Goal: Information Seeking & Learning: Learn about a topic

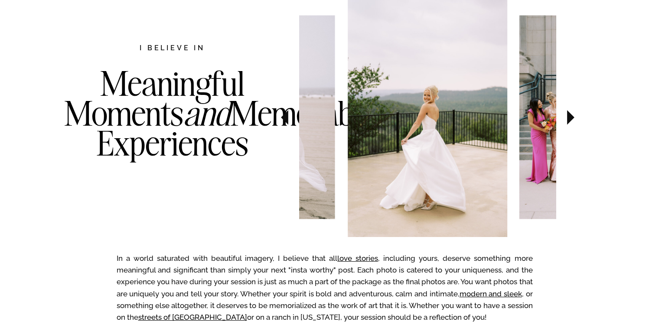
scroll to position [466, 0]
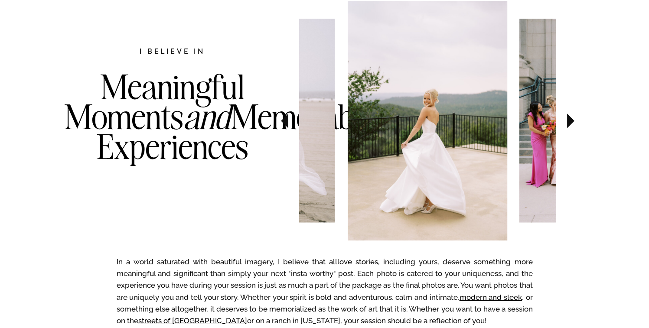
click at [570, 125] on icon at bounding box center [570, 121] width 7 height 15
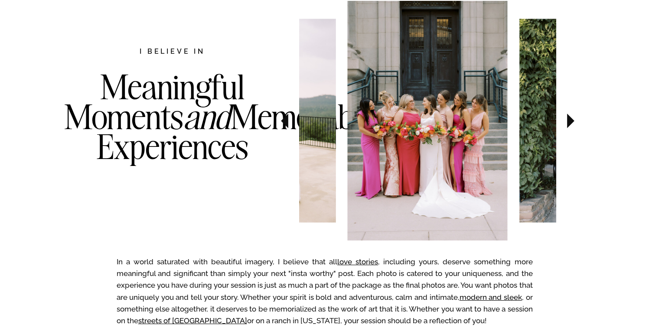
click at [570, 125] on icon at bounding box center [570, 121] width 7 height 15
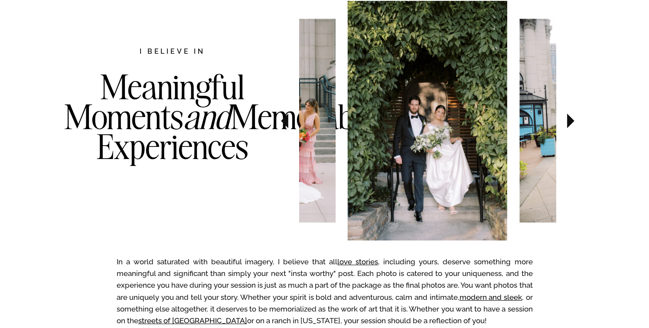
click at [570, 125] on icon at bounding box center [570, 121] width 7 height 15
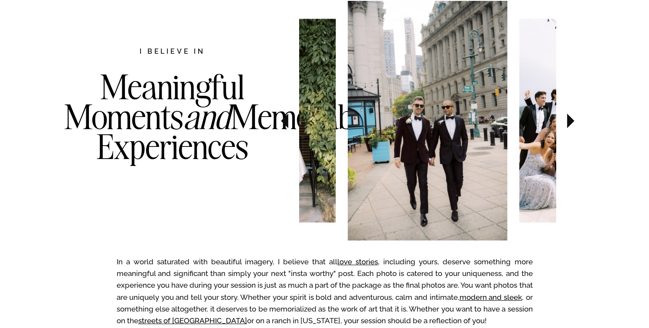
click at [570, 125] on icon at bounding box center [570, 121] width 7 height 15
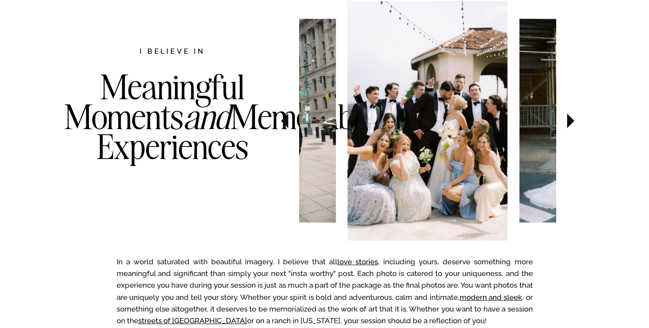
click at [570, 125] on icon at bounding box center [570, 121] width 7 height 15
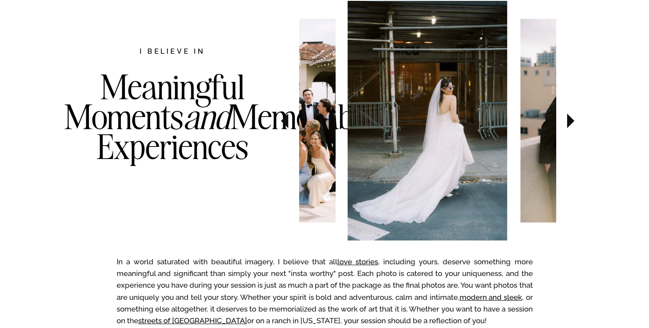
click at [570, 125] on icon at bounding box center [570, 121] width 7 height 15
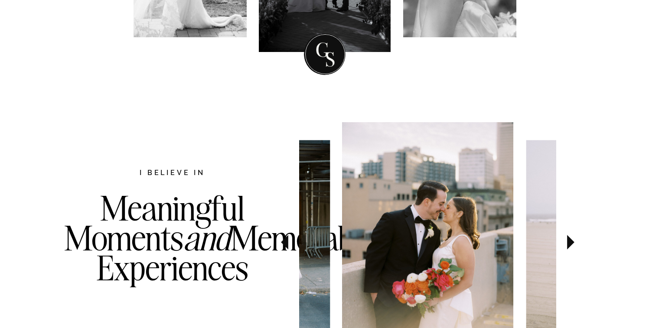
scroll to position [0, 0]
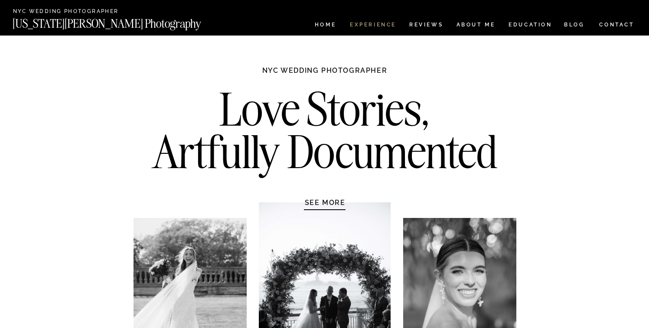
click at [380, 26] on nav "Experience" at bounding box center [373, 25] width 46 height 7
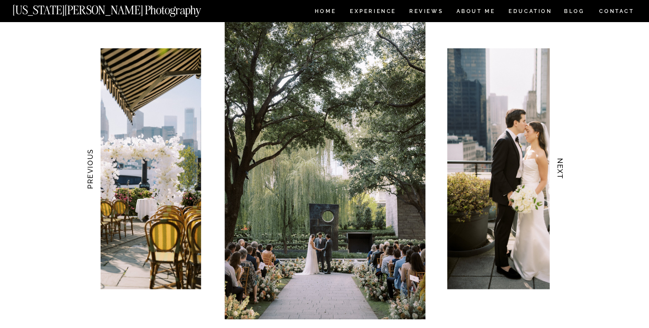
scroll to position [836, 0]
click at [560, 173] on h3 "NEXT" at bounding box center [560, 168] width 9 height 55
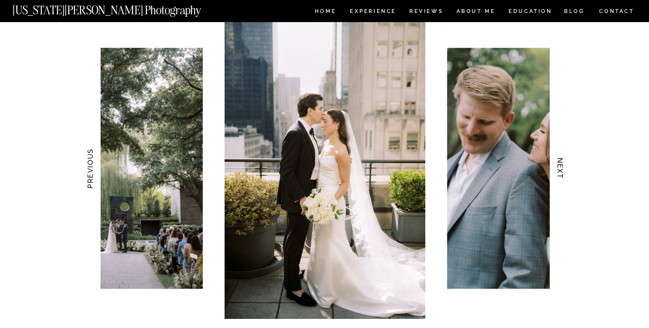
click at [560, 173] on h3 "NEXT" at bounding box center [560, 168] width 9 height 55
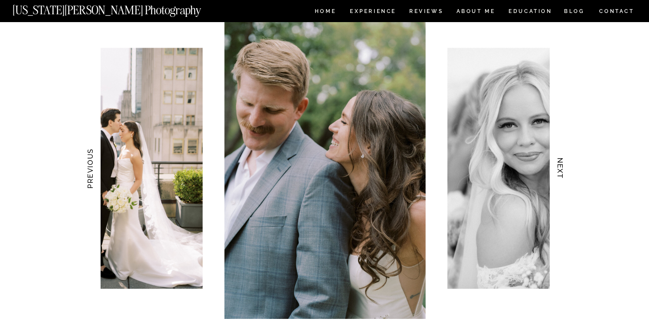
click at [560, 173] on h3 "NEXT" at bounding box center [560, 168] width 9 height 55
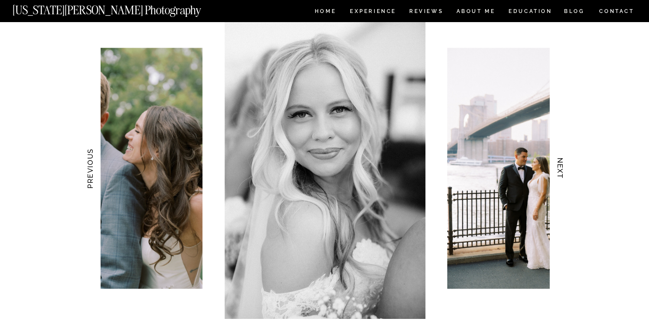
click at [560, 173] on h3 "NEXT" at bounding box center [560, 168] width 9 height 55
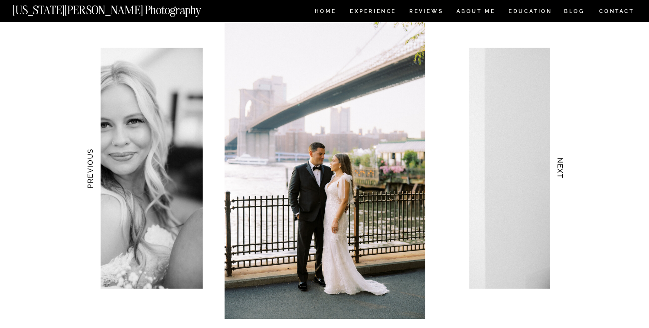
click at [560, 173] on h3 "NEXT" at bounding box center [560, 168] width 9 height 55
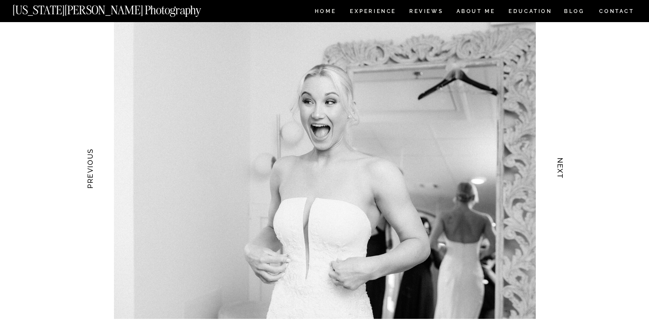
click at [560, 173] on h3 "NEXT" at bounding box center [560, 168] width 9 height 55
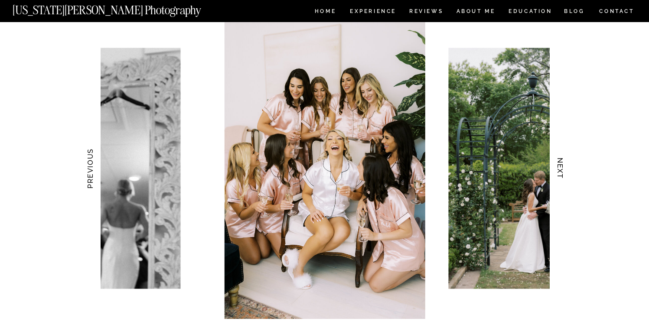
click at [560, 173] on h3 "NEXT" at bounding box center [560, 168] width 9 height 55
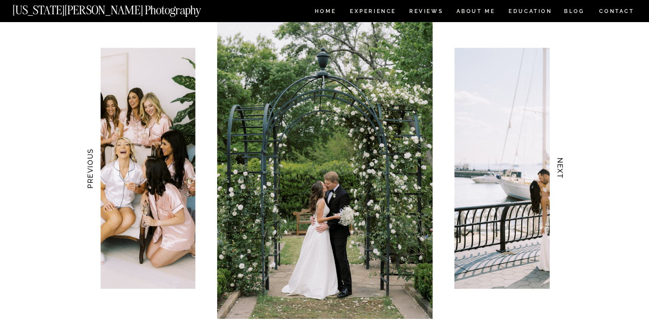
click at [560, 173] on h3 "NEXT" at bounding box center [560, 168] width 9 height 55
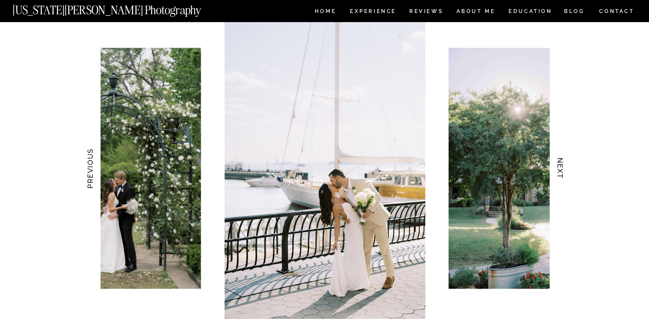
click at [560, 173] on h3 "NEXT" at bounding box center [560, 168] width 9 height 55
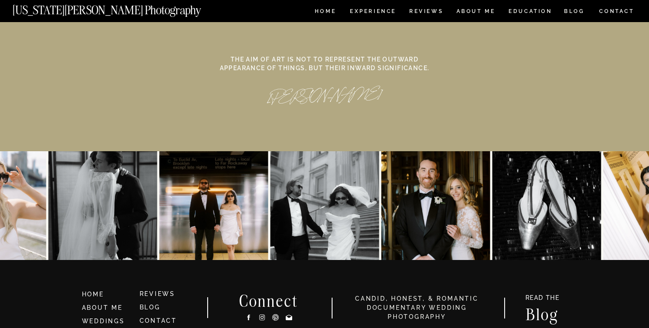
scroll to position [4069, 0]
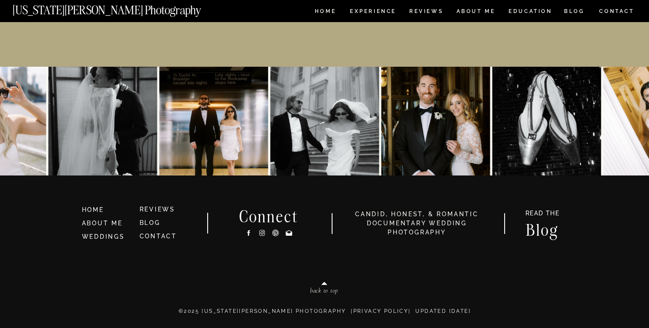
click at [259, 233] on icon at bounding box center [262, 233] width 6 height 6
